Goal: Information Seeking & Learning: Learn about a topic

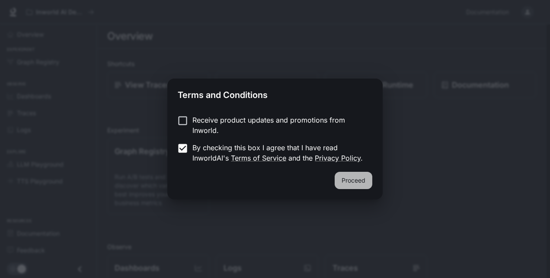
click at [354, 184] on button "Proceed" at bounding box center [353, 180] width 38 height 17
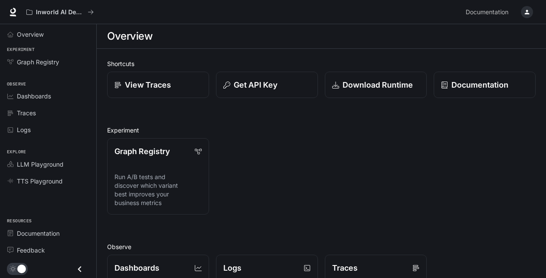
click at [524, 10] on icon "button" at bounding box center [527, 12] width 7 height 7
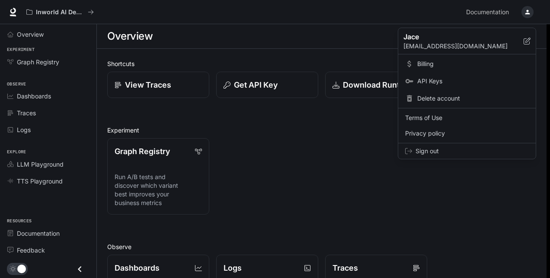
click at [324, 186] on div at bounding box center [275, 139] width 550 height 278
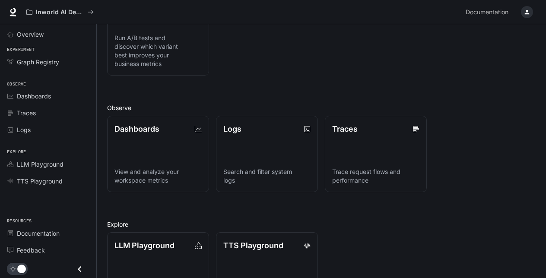
scroll to position [173, 0]
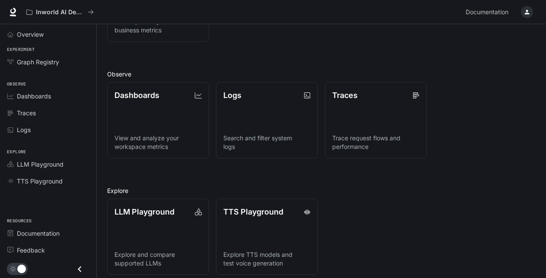
click at [85, 269] on icon "Close drawer" at bounding box center [80, 270] width 12 height 12
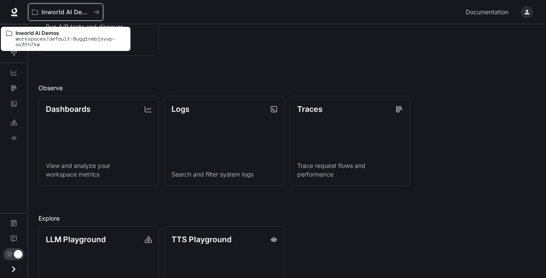
click at [41, 7] on button "Inworld AI Demos" at bounding box center [65, 11] width 75 height 17
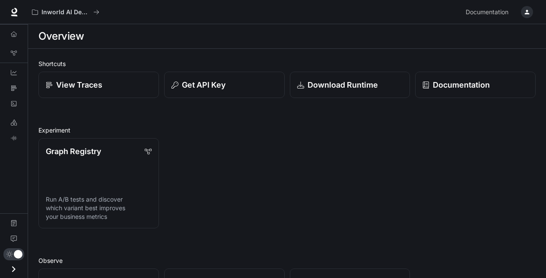
click at [13, 272] on icon "Open drawer" at bounding box center [13, 269] width 3 height 6
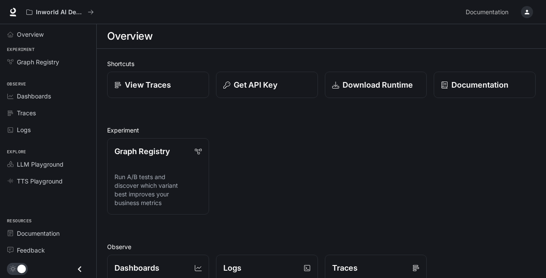
click at [84, 270] on icon "Close drawer" at bounding box center [80, 270] width 12 height 12
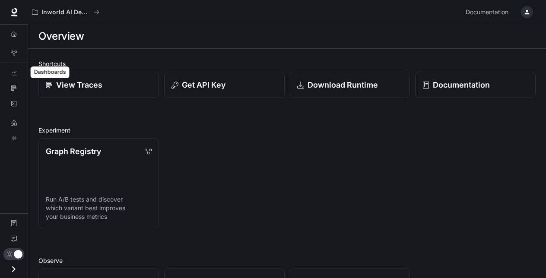
click at [18, 70] on link "Dashboards" at bounding box center [13, 73] width 21 height 14
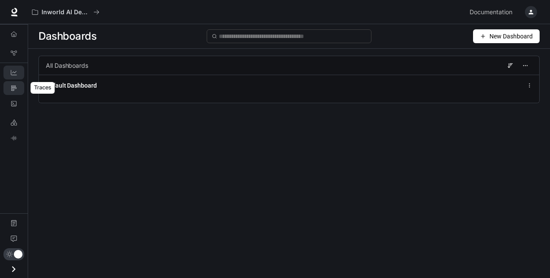
click at [9, 81] on link "Traces" at bounding box center [13, 88] width 21 height 14
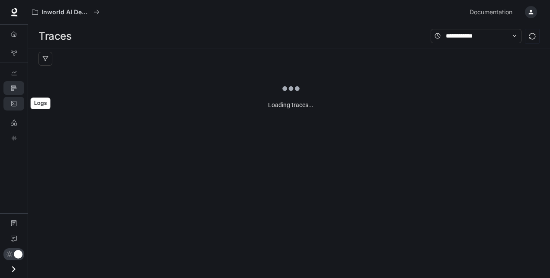
click at [16, 105] on icon "Logs" at bounding box center [14, 104] width 6 height 6
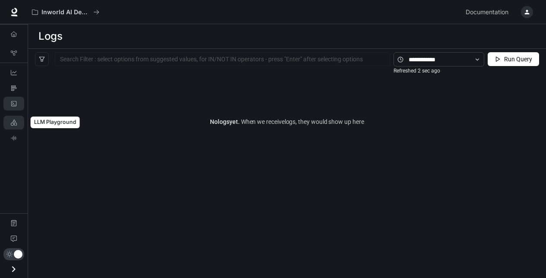
click at [19, 125] on link "LLM Playground" at bounding box center [13, 123] width 21 height 14
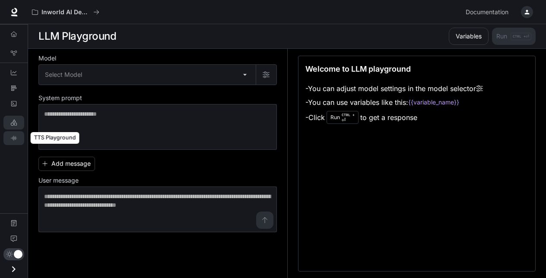
click at [16, 140] on icon "TTS Playground" at bounding box center [14, 138] width 6 height 6
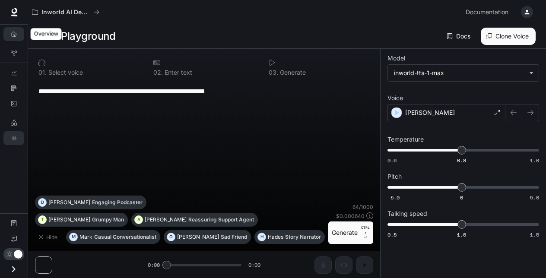
click at [12, 36] on icon "Overview" at bounding box center [14, 34] width 6 height 5
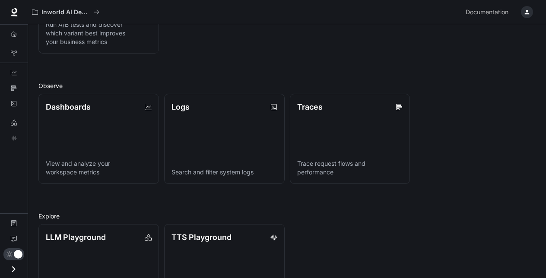
scroll to position [216, 0]
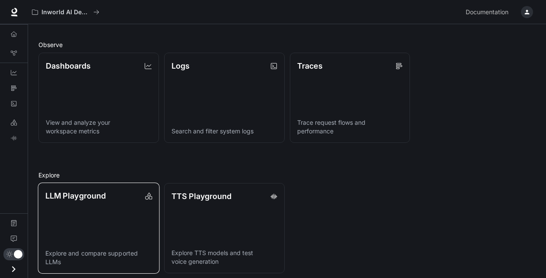
click at [109, 226] on link "LLM Playground Explore and compare supported LLMs" at bounding box center [99, 228] width 122 height 91
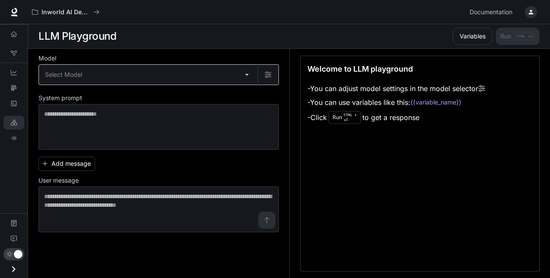
click at [203, 73] on body "Skip to main content Inworld AI Demos Documentation Documentation Portal Overvi…" at bounding box center [275, 139] width 550 height 279
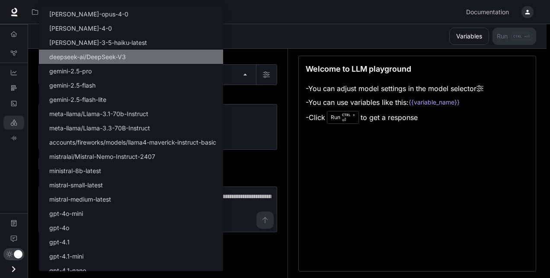
click at [160, 54] on li "deepseek-ai/DeepSeek-V3" at bounding box center [131, 57] width 184 height 14
type input "**********"
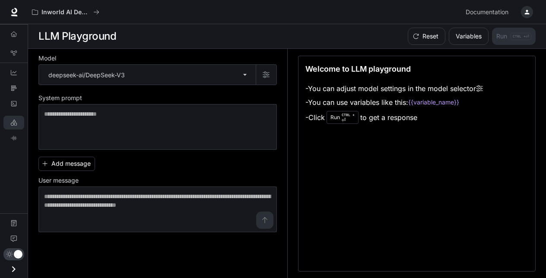
click at [16, 25] on div "Overview" at bounding box center [14, 33] width 28 height 19
click at [15, 28] on link "Overview" at bounding box center [13, 34] width 21 height 14
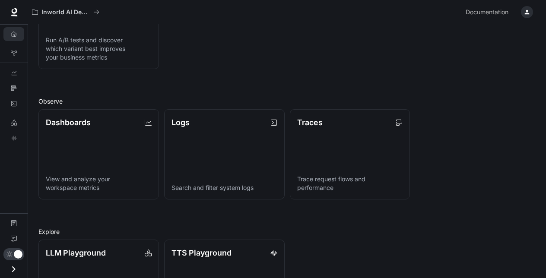
scroll to position [173, 0]
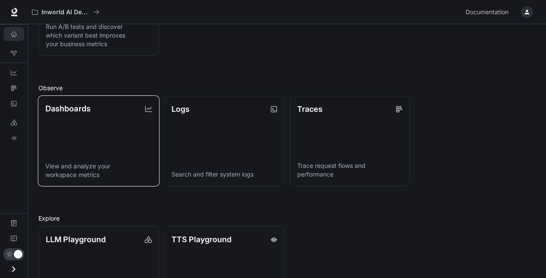
click at [141, 155] on link "Dashboards View and analyze your workspace metrics" at bounding box center [99, 140] width 122 height 91
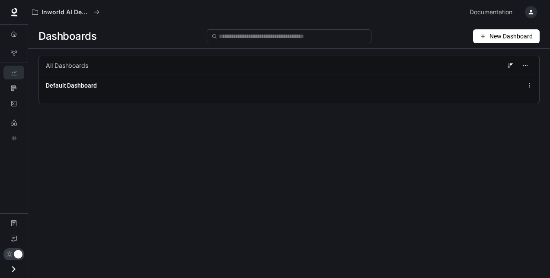
click at [478, 35] on button "New Dashboard" at bounding box center [506, 36] width 67 height 14
click at [434, 143] on div "Dashboards New Dashboard All Dashboards Default Dashboard" at bounding box center [288, 135] width 521 height 223
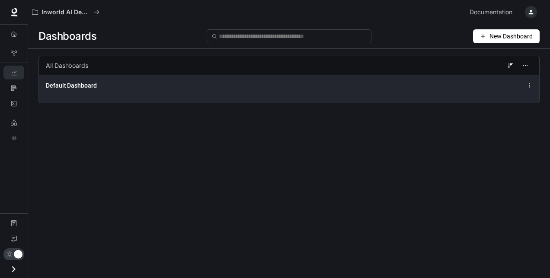
click at [531, 86] on icon at bounding box center [529, 86] width 6 height 6
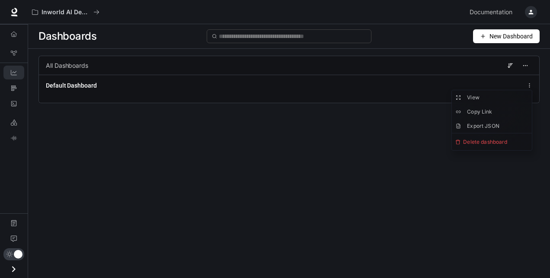
click at [364, 138] on div "Dashboards New Dashboard All Dashboards Default Dashboard" at bounding box center [288, 135] width 521 height 223
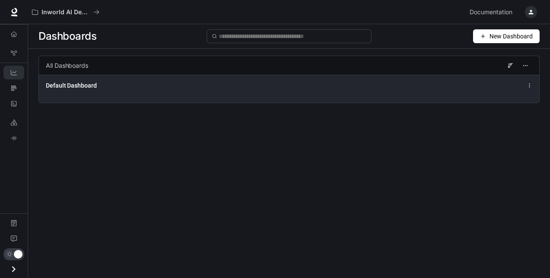
click at [353, 90] on div "Default Dashboard" at bounding box center [289, 89] width 500 height 28
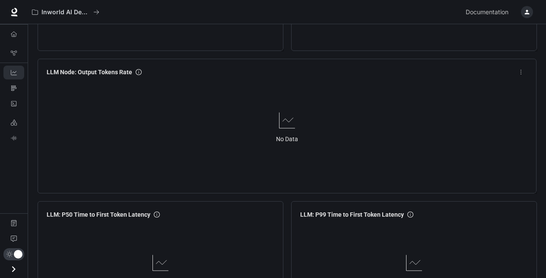
scroll to position [950, 0]
